Goal: Check status: Check status

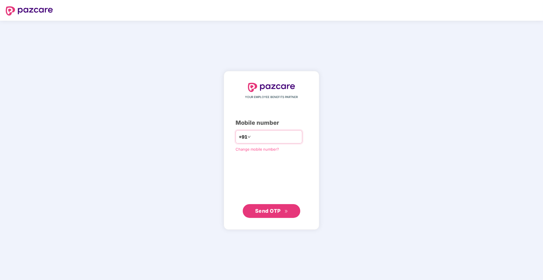
click at [269, 136] on input "number" at bounding box center [275, 136] width 47 height 9
type input "**********"
click at [265, 212] on span "Send OTP" at bounding box center [268, 211] width 26 height 6
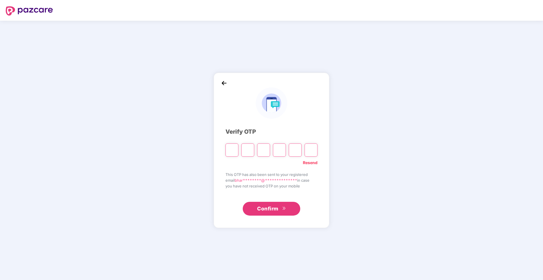
type input "*"
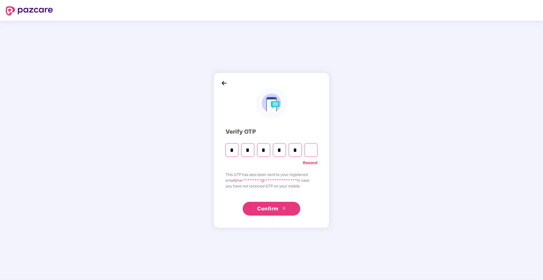
type input "*"
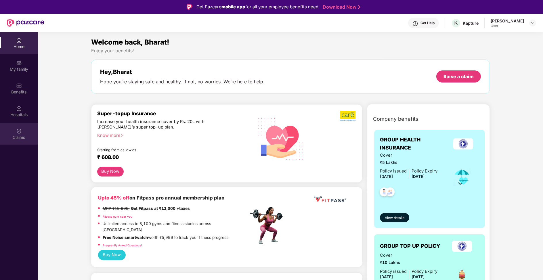
click at [21, 129] on img at bounding box center [19, 131] width 6 height 6
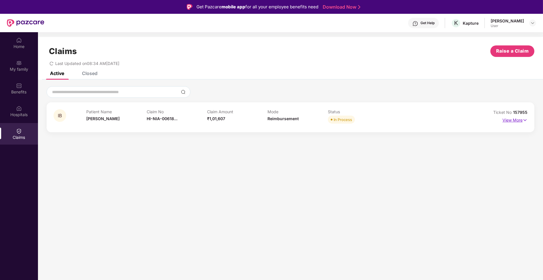
click at [524, 120] on img at bounding box center [525, 120] width 5 height 6
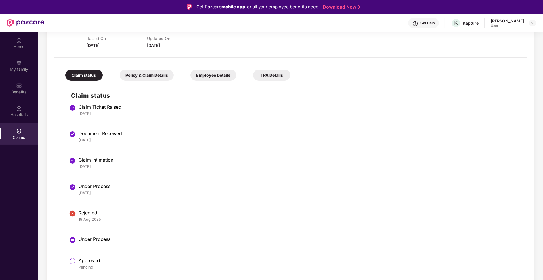
scroll to position [32, 0]
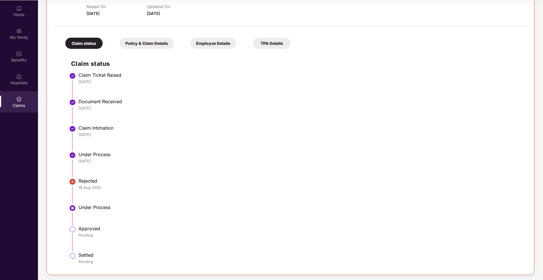
click at [89, 222] on li "Under Process" at bounding box center [296, 217] width 451 height 21
click at [138, 44] on div "Policy & Claim Details" at bounding box center [147, 43] width 54 height 11
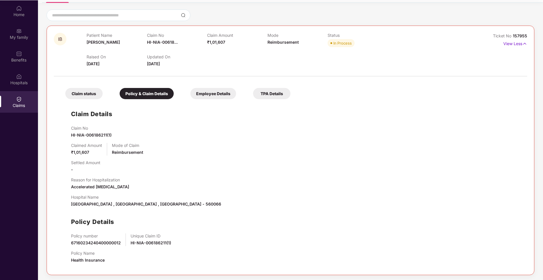
click at [232, 95] on div "Employee Details" at bounding box center [213, 93] width 46 height 11
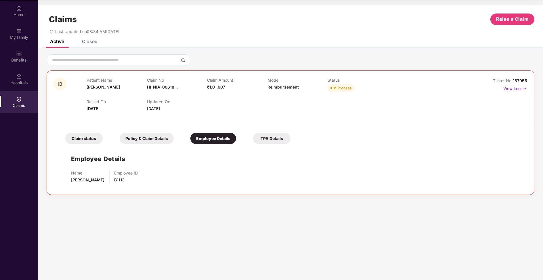
click at [261, 141] on div "TPA Details" at bounding box center [271, 138] width 37 height 11
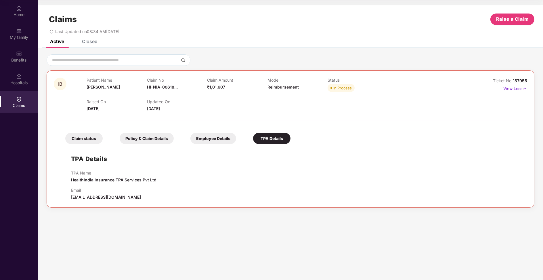
click at [84, 138] on div "Claim status" at bounding box center [83, 138] width 37 height 11
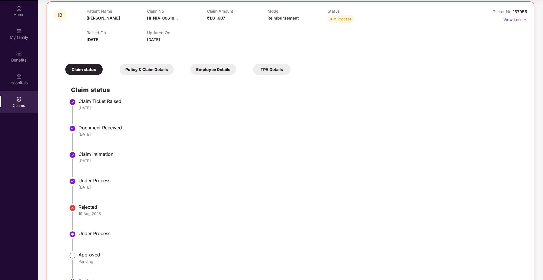
scroll to position [95, 0]
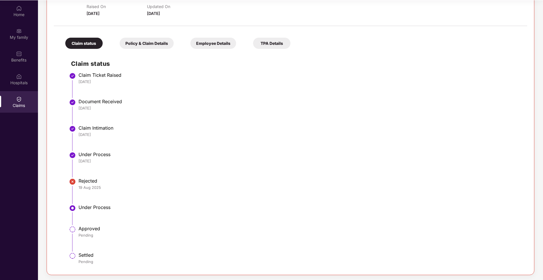
click at [95, 216] on li "Under Process" at bounding box center [296, 217] width 451 height 21
click at [80, 193] on li "Rejected [DATE]" at bounding box center [296, 193] width 451 height 26
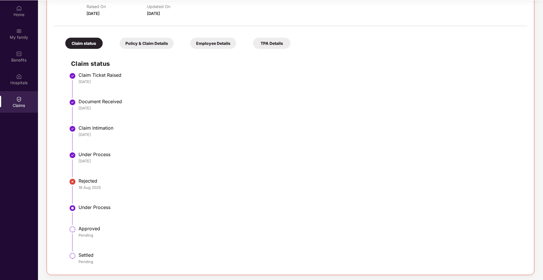
click at [80, 193] on li "Rejected [DATE]" at bounding box center [296, 193] width 451 height 26
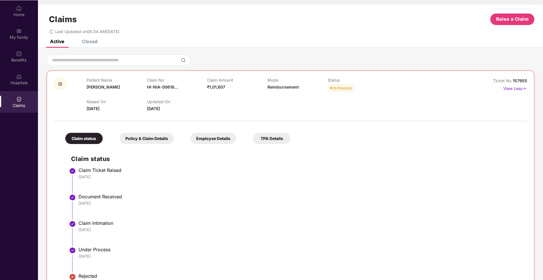
scroll to position [1, 0]
click at [159, 111] on div at bounding box center [291, 111] width 474 height 0
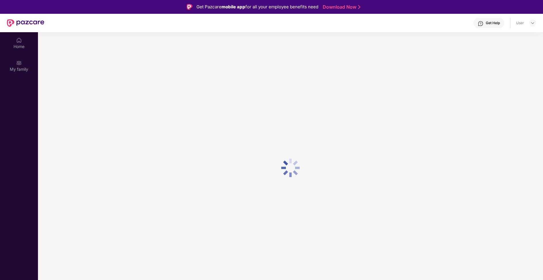
scroll to position [32, 0]
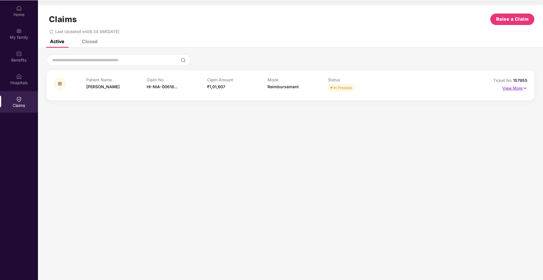
click at [525, 91] on img at bounding box center [525, 88] width 5 height 6
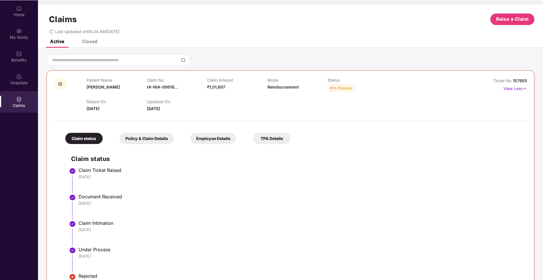
click at [144, 133] on div "Policy & Claim Details" at bounding box center [147, 138] width 54 height 11
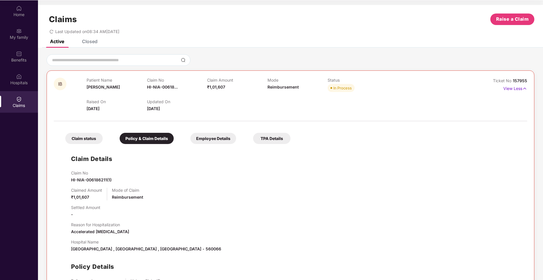
click at [218, 133] on div "Employee Details" at bounding box center [213, 138] width 46 height 11
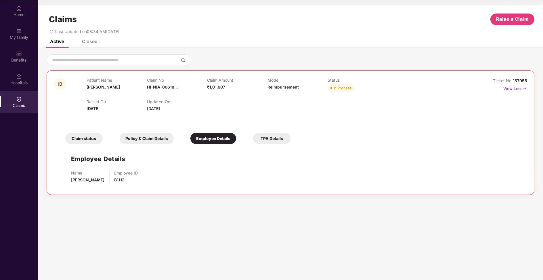
click at [249, 138] on div "Claim status Policy & Claim Details Employee Details TPA Details" at bounding box center [175, 135] width 231 height 17
click at [268, 139] on div "TPA Details" at bounding box center [271, 138] width 37 height 11
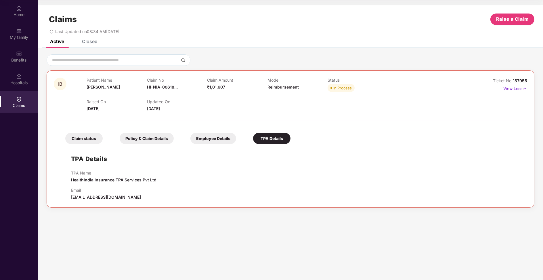
click at [18, 94] on div "Claims" at bounding box center [19, 102] width 38 height 22
click at [19, 91] on div "Home My family Benefits Hospitals Claims" at bounding box center [19, 57] width 38 height 114
click at [21, 85] on div "Hospitals" at bounding box center [19, 83] width 38 height 6
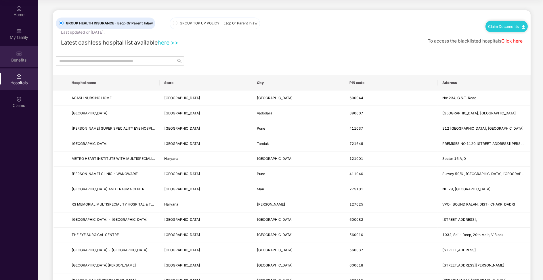
click at [28, 64] on div "Benefits" at bounding box center [19, 57] width 38 height 22
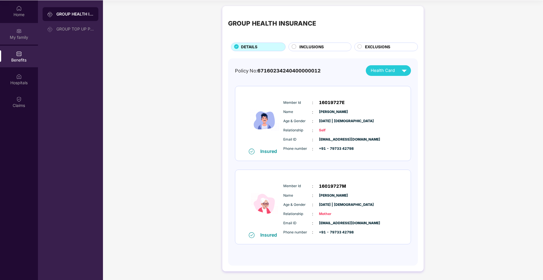
click at [5, 27] on div "My family" at bounding box center [19, 34] width 38 height 22
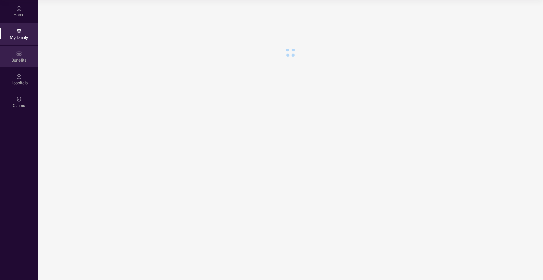
click at [14, 52] on div "Benefits" at bounding box center [19, 57] width 38 height 22
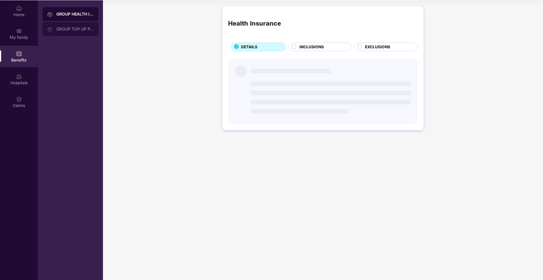
click at [60, 35] on div "GROUP TOP UP POLICY" at bounding box center [71, 29] width 56 height 14
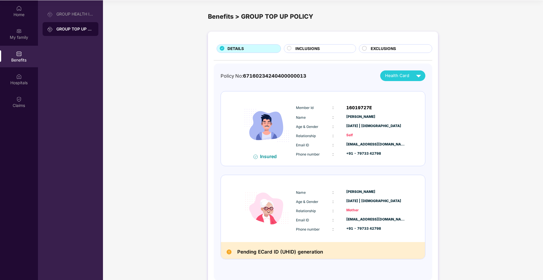
click at [312, 52] on div "INCLUSIONS" at bounding box center [323, 49] width 61 height 7
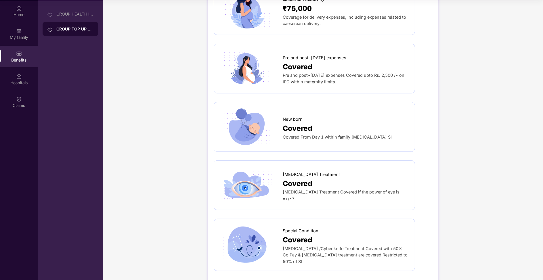
scroll to position [803, 0]
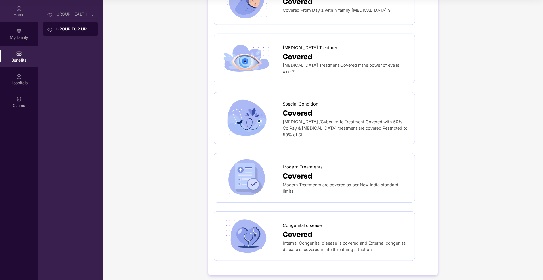
click at [9, 12] on div "Home" at bounding box center [19, 15] width 38 height 6
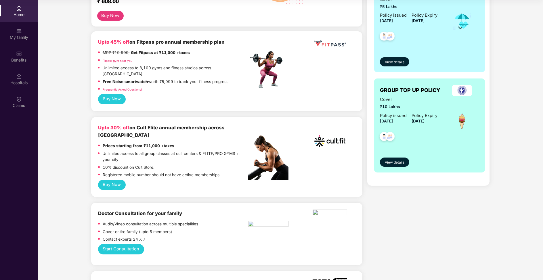
scroll to position [125, 0]
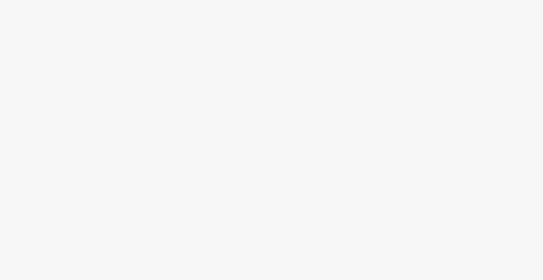
scroll to position [32, 0]
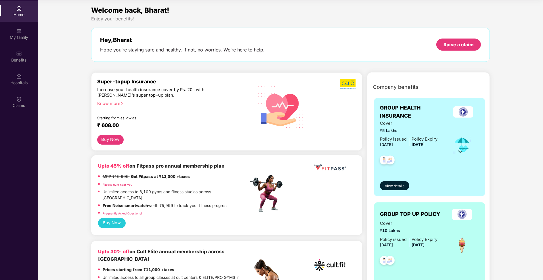
click at [22, 18] on div "Home" at bounding box center [19, 11] width 38 height 22
